Goal: Answer question/provide support

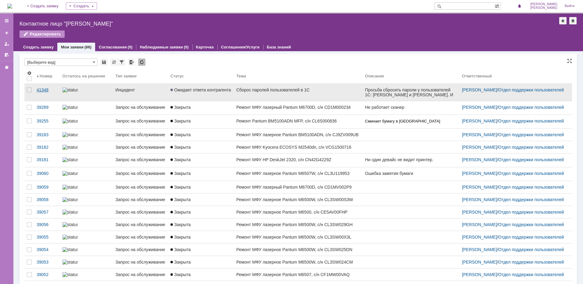
click at [43, 89] on div "41348" at bounding box center [47, 89] width 21 height 5
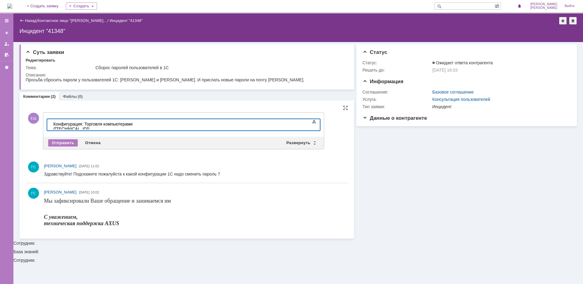
scroll to position [187, 1]
click at [64, 142] on div "Отправить" at bounding box center [63, 142] width 30 height 7
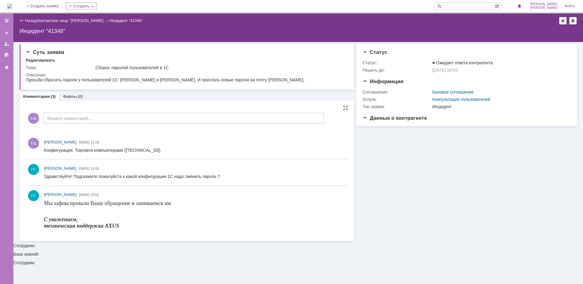
scroll to position [0, 0]
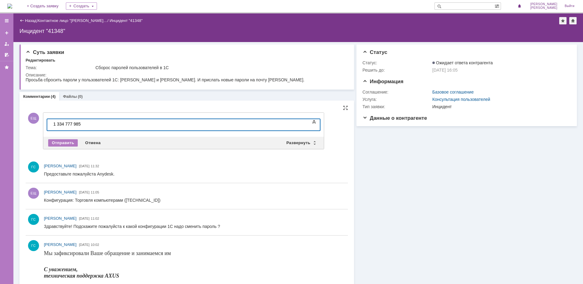
scroll to position [57, 2]
click at [65, 144] on div "Отправить" at bounding box center [63, 142] width 30 height 7
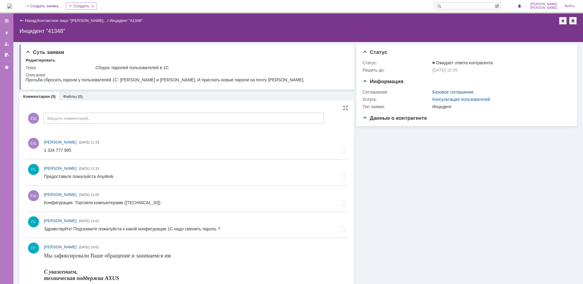
scroll to position [0, 0]
